Goal: Task Accomplishment & Management: Manage account settings

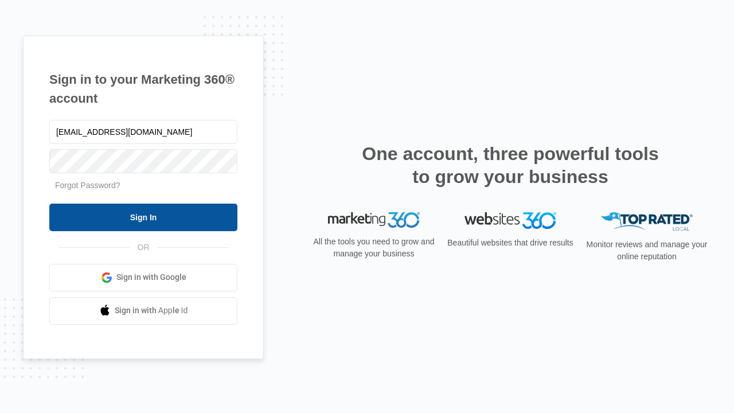
click at [143, 217] on input "Sign In" at bounding box center [143, 218] width 188 height 28
